Goal: Manage account settings

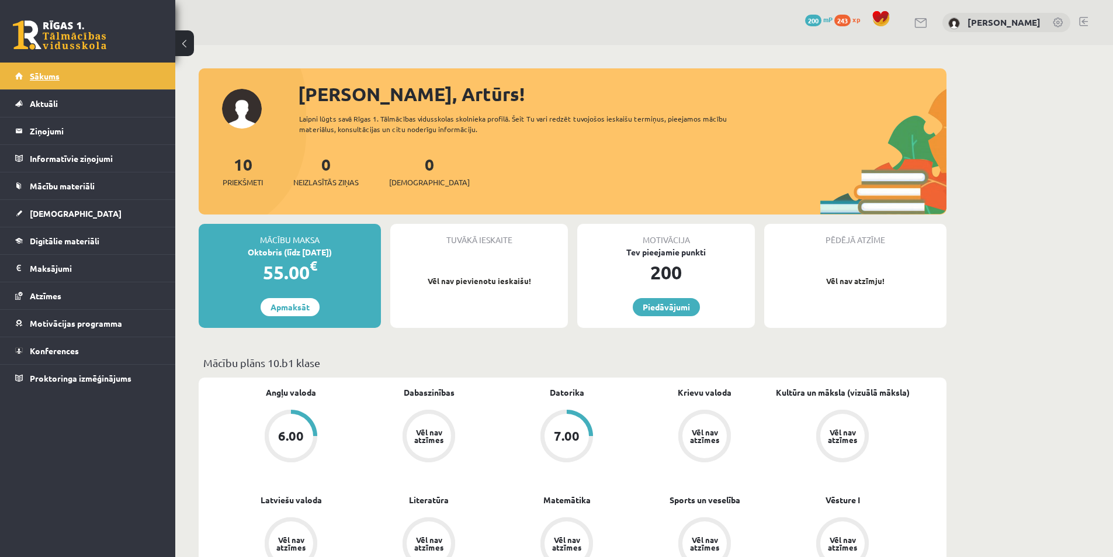
click at [33, 71] on span "Sākums" at bounding box center [45, 76] width 30 height 11
click at [41, 40] on link at bounding box center [59, 34] width 93 height 29
click at [249, 112] on div "Sveiks, Artūrs! Laipni lūgts savā Rīgas 1. Tālmācības vidusskolas skolnieka pro…" at bounding box center [573, 147] width 748 height 134
click at [331, 99] on div "[PERSON_NAME], Artūrs!" at bounding box center [622, 94] width 648 height 28
click at [1000, 18] on link "[PERSON_NAME]" at bounding box center [1003, 22] width 73 height 12
